Goal: Task Accomplishment & Management: Use online tool/utility

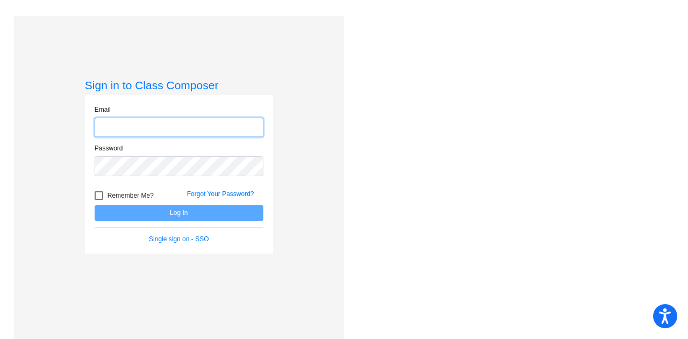
type input "elizabeth.pacificokuleski@lcps.org"
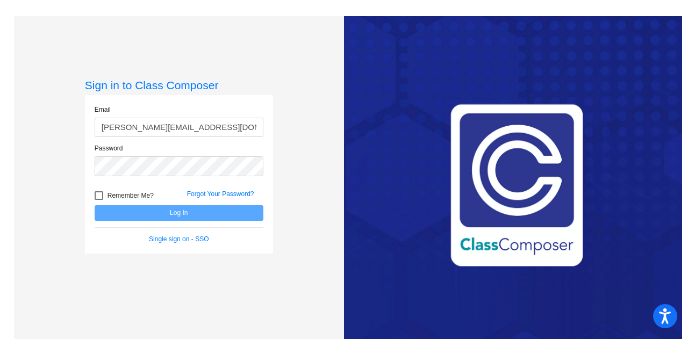
click at [176, 227] on form "Email elizabeth.pacificokuleski@lcps.org Password Remember Me? Forgot Your Pass…" at bounding box center [179, 174] width 169 height 139
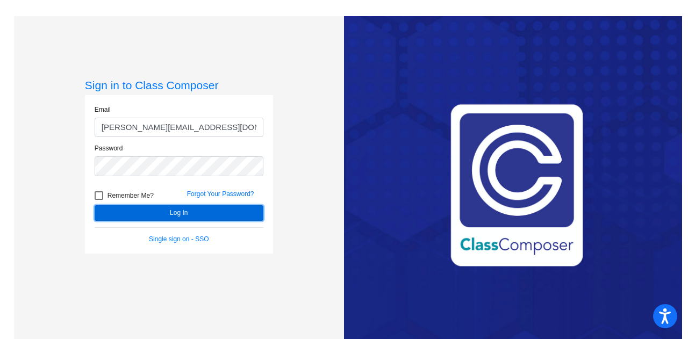
click at [178, 218] on button "Log In" at bounding box center [179, 213] width 169 height 16
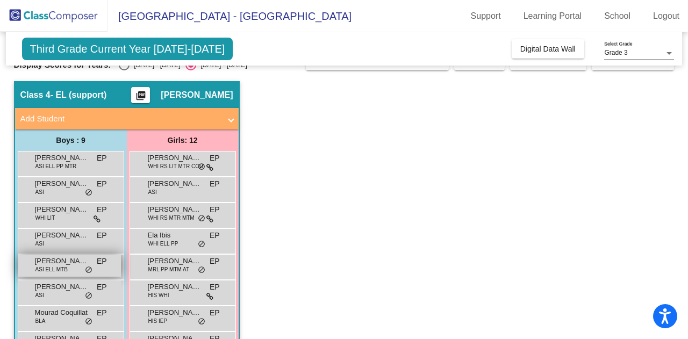
scroll to position [54, 0]
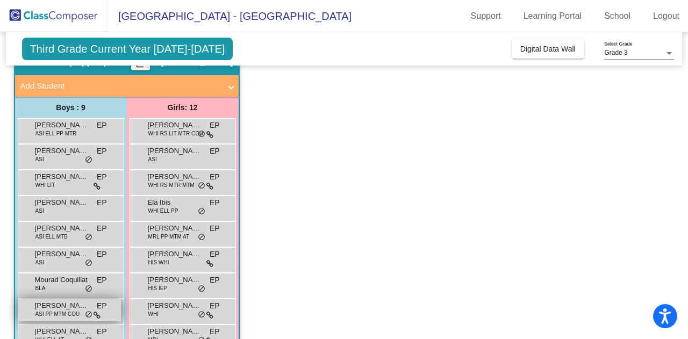
click at [71, 308] on span "Weston Sierra" at bounding box center [62, 305] width 54 height 11
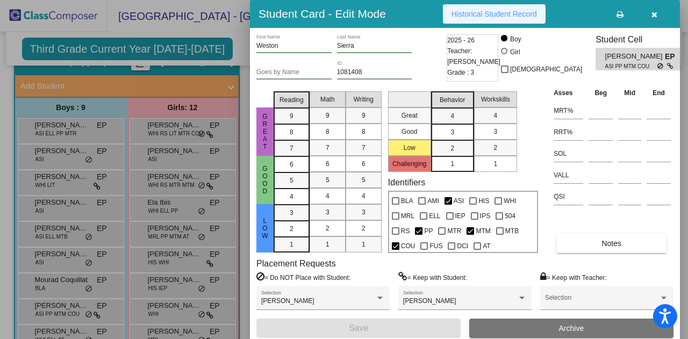
click at [477, 12] on span "Historical Student Record" at bounding box center [493, 14] width 85 height 9
